Goal: Task Accomplishment & Management: Complete application form

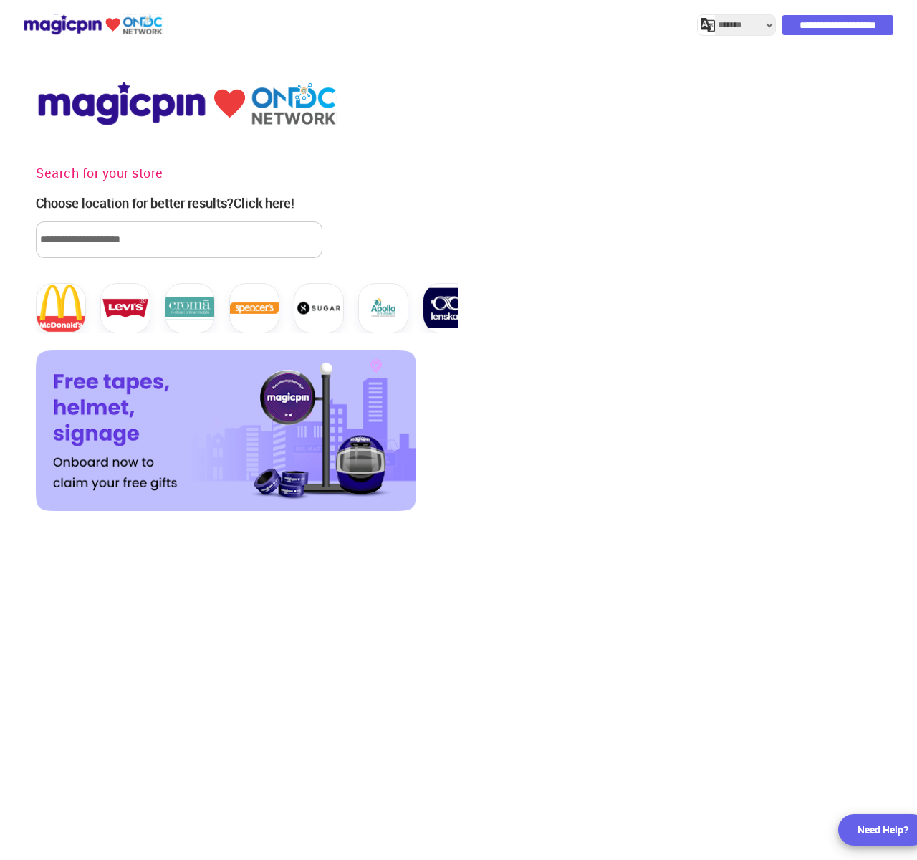
select select "*******"
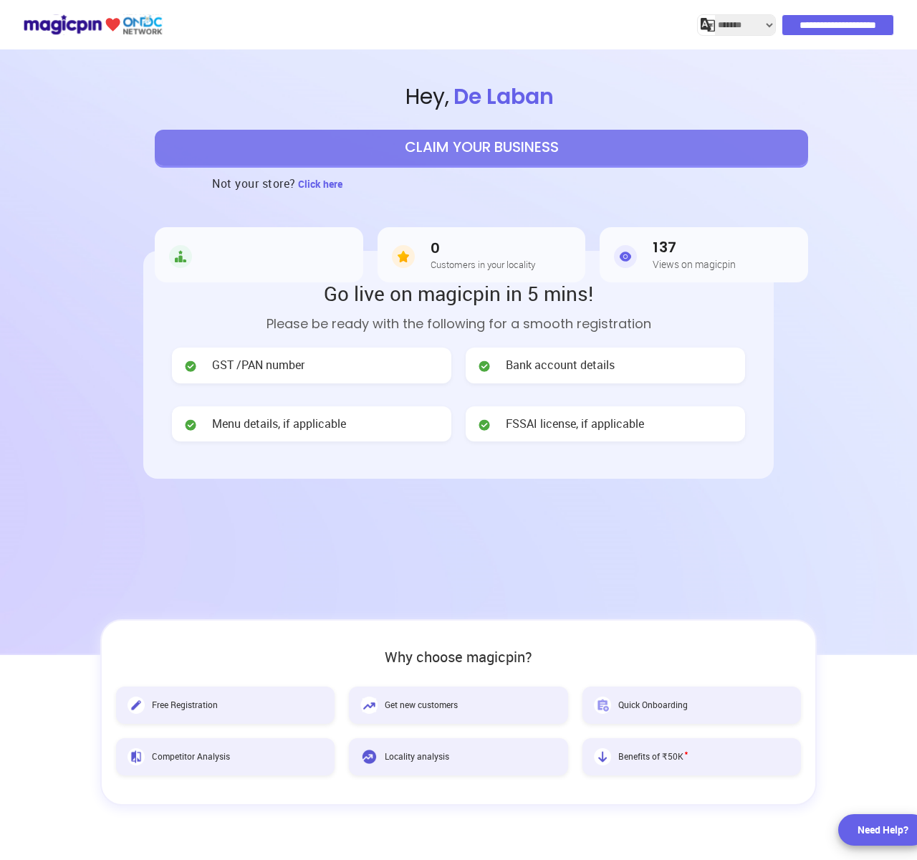
select select "*******"
